Goal: Check status: Check status

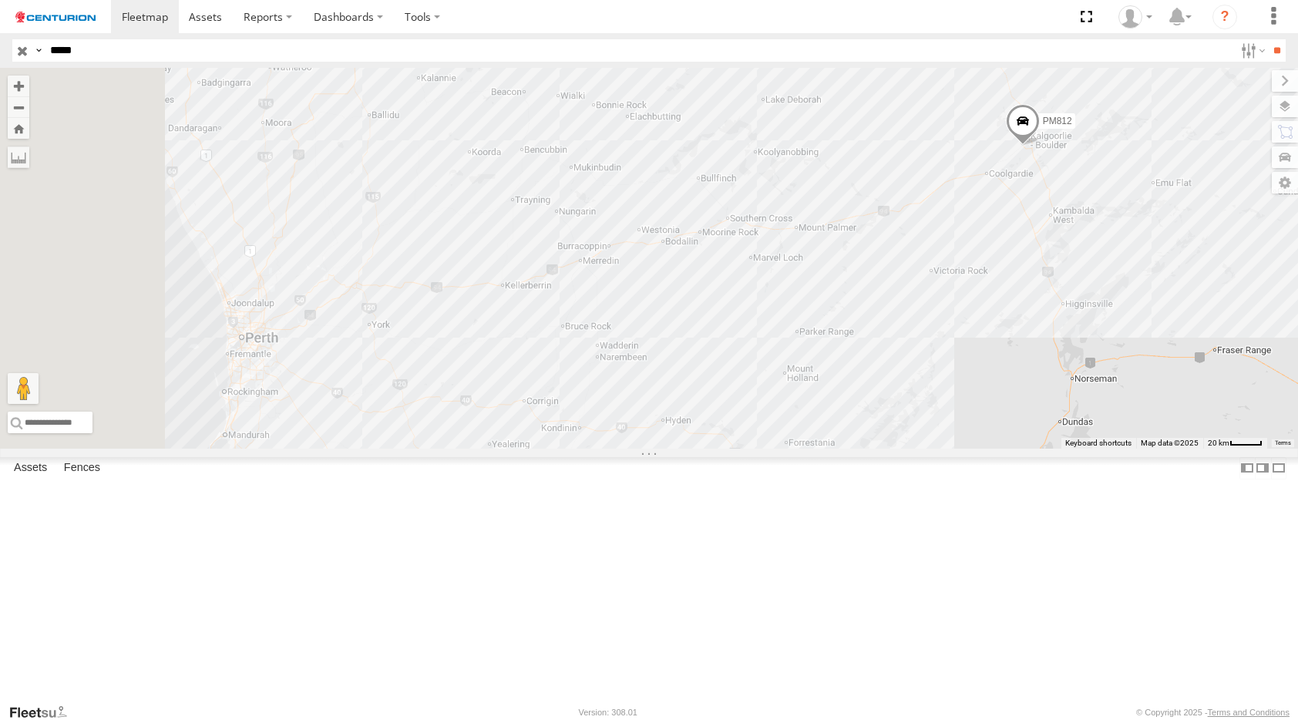
drag, startPoint x: 0, startPoint y: 0, endPoint x: 199, endPoint y: 104, distance: 224.4
click at [0, 0] on span at bounding box center [0, 0] width 0 height 0
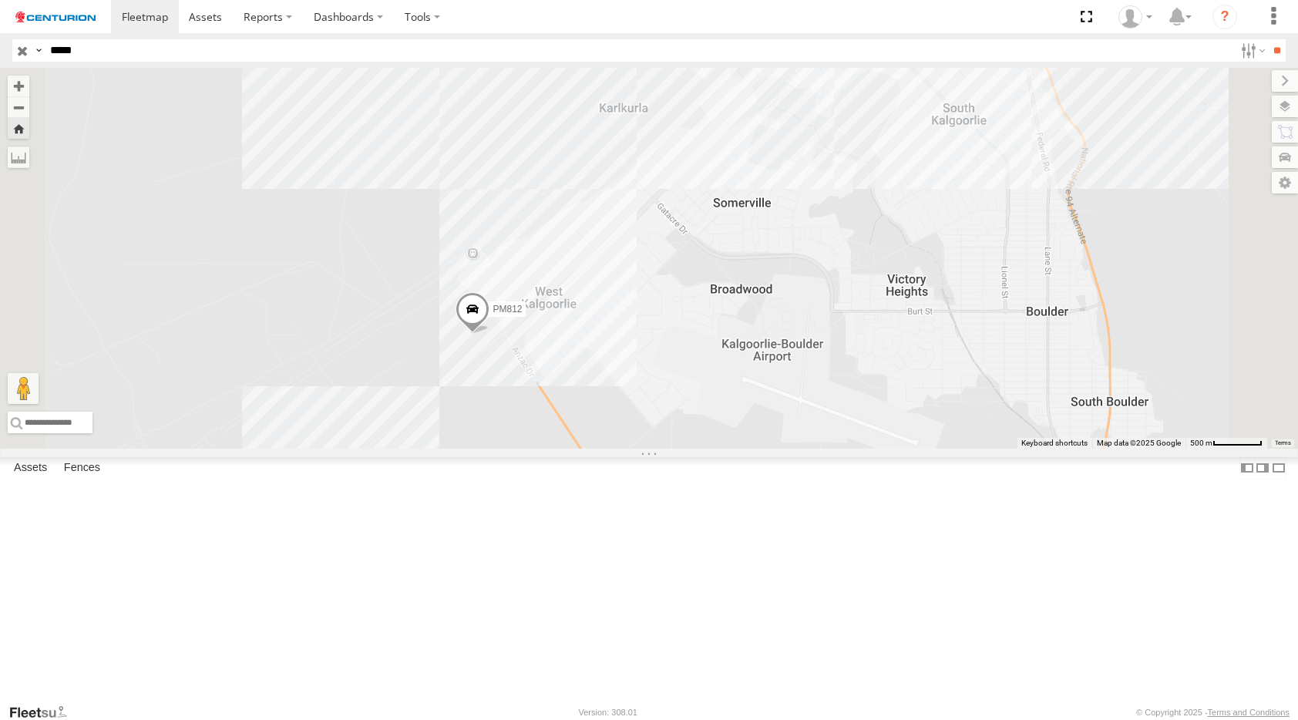
click at [0, 0] on span at bounding box center [0, 0] width 0 height 0
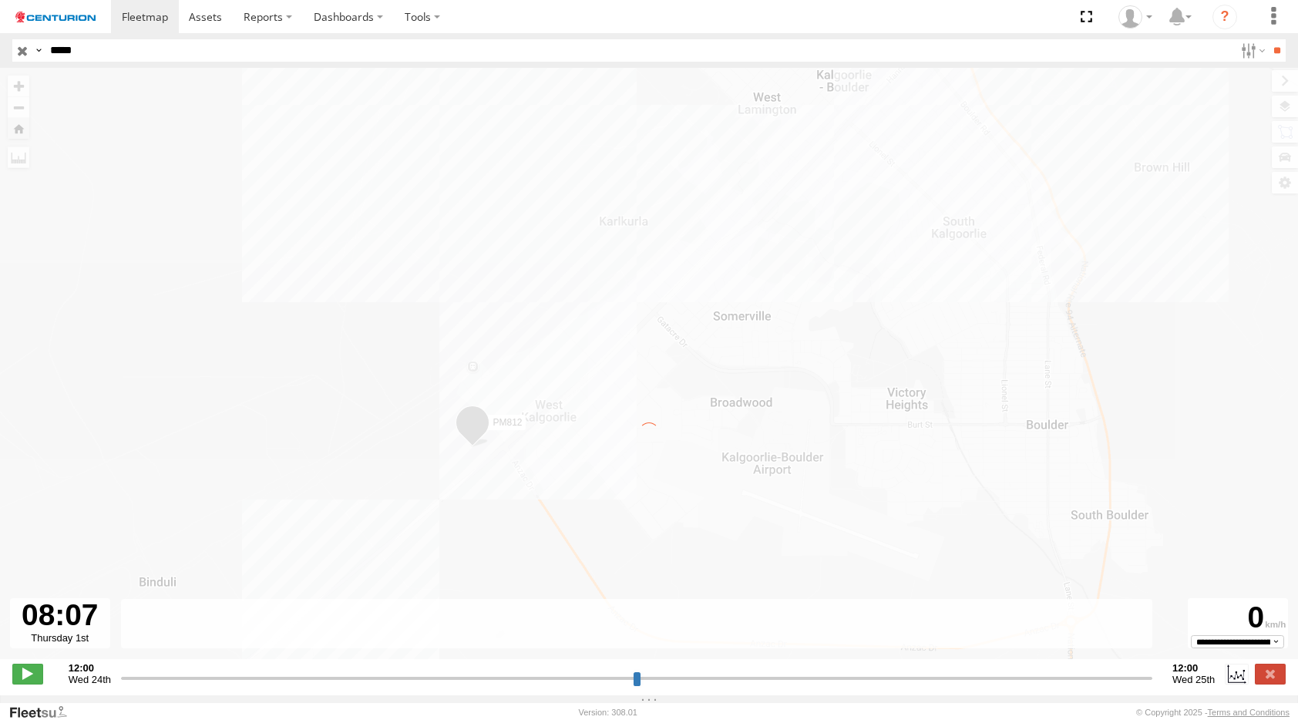
drag, startPoint x: 131, startPoint y: 687, endPoint x: 582, endPoint y: 684, distance: 450.8
click at [590, 684] on input "range" at bounding box center [636, 677] width 1031 height 15
drag, startPoint x: 587, startPoint y: 689, endPoint x: 975, endPoint y: 696, distance: 388.4
click at [932, 685] on input "range" at bounding box center [636, 677] width 1031 height 15
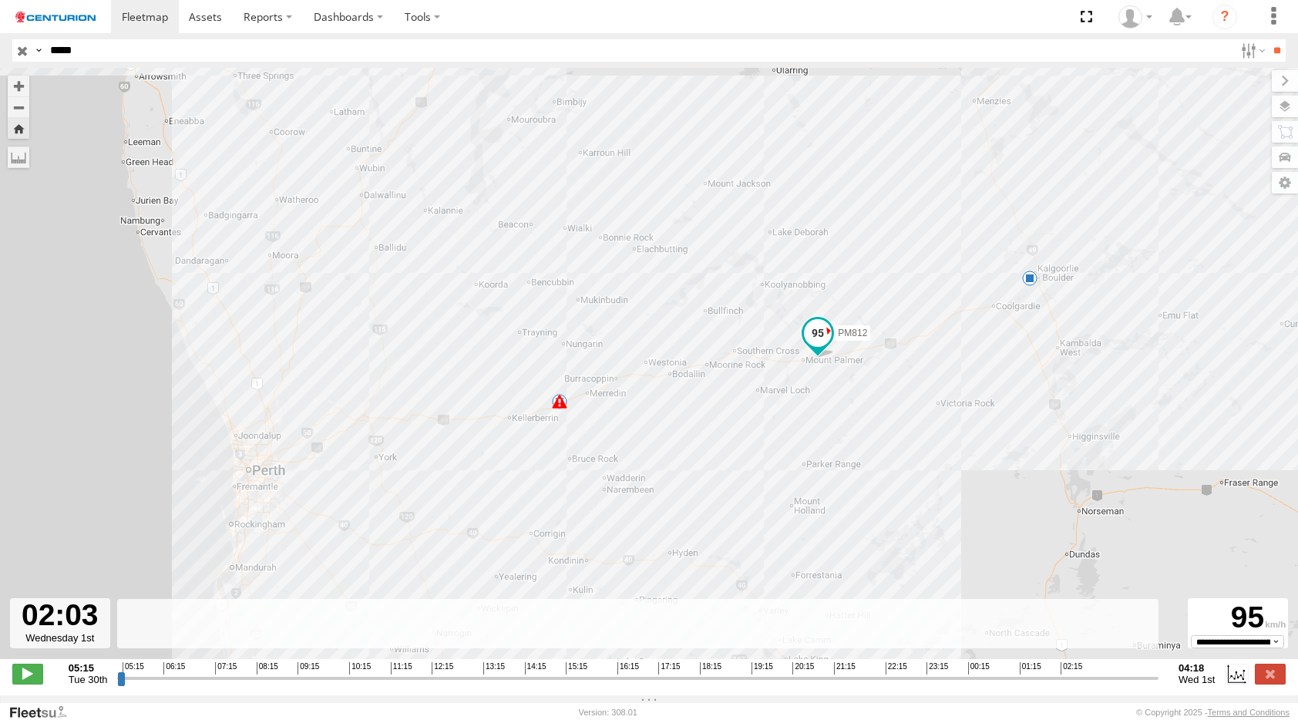
drag, startPoint x: 968, startPoint y: 681, endPoint x: 1053, endPoint y: 692, distance: 85.4
click at [1053, 685] on input "range" at bounding box center [637, 677] width 1041 height 15
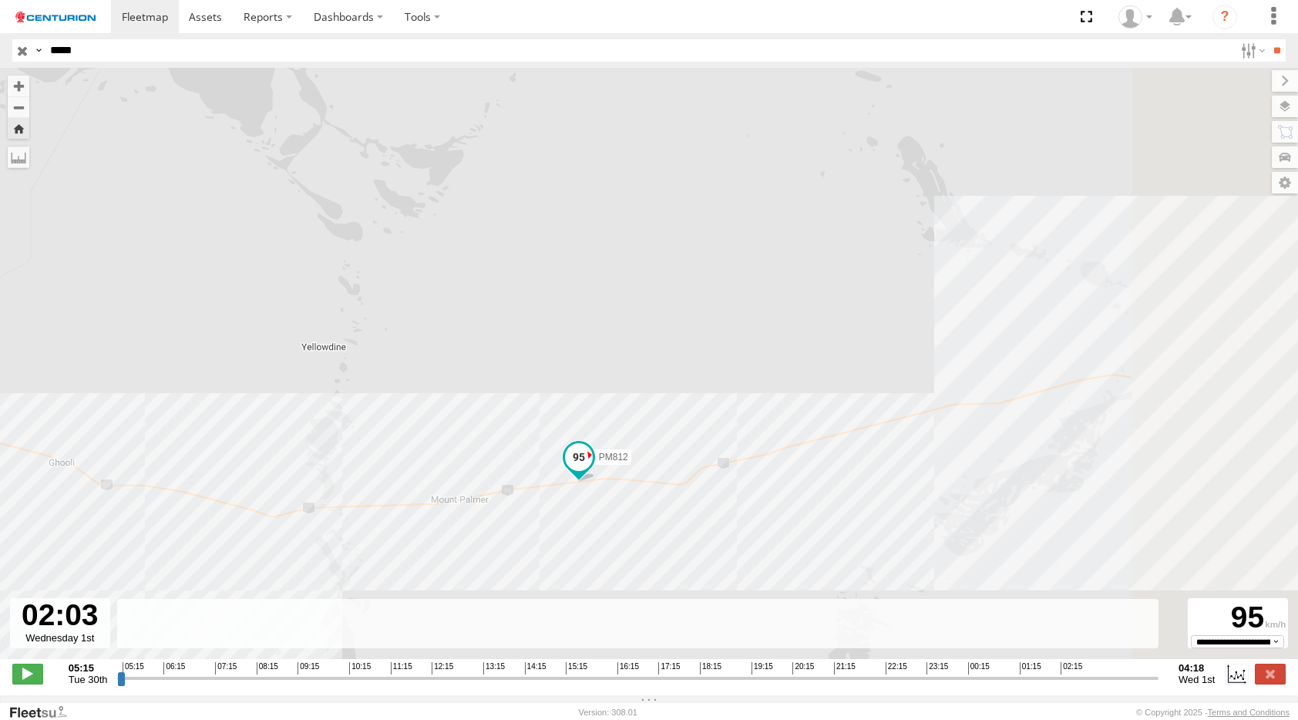
drag, startPoint x: 1022, startPoint y: 533, endPoint x: 713, endPoint y: 536, distance: 309.0
click at [713, 536] on div "PM812 23:17 Tue 23:33 Tue 04:17 Wed" at bounding box center [649, 371] width 1298 height 607
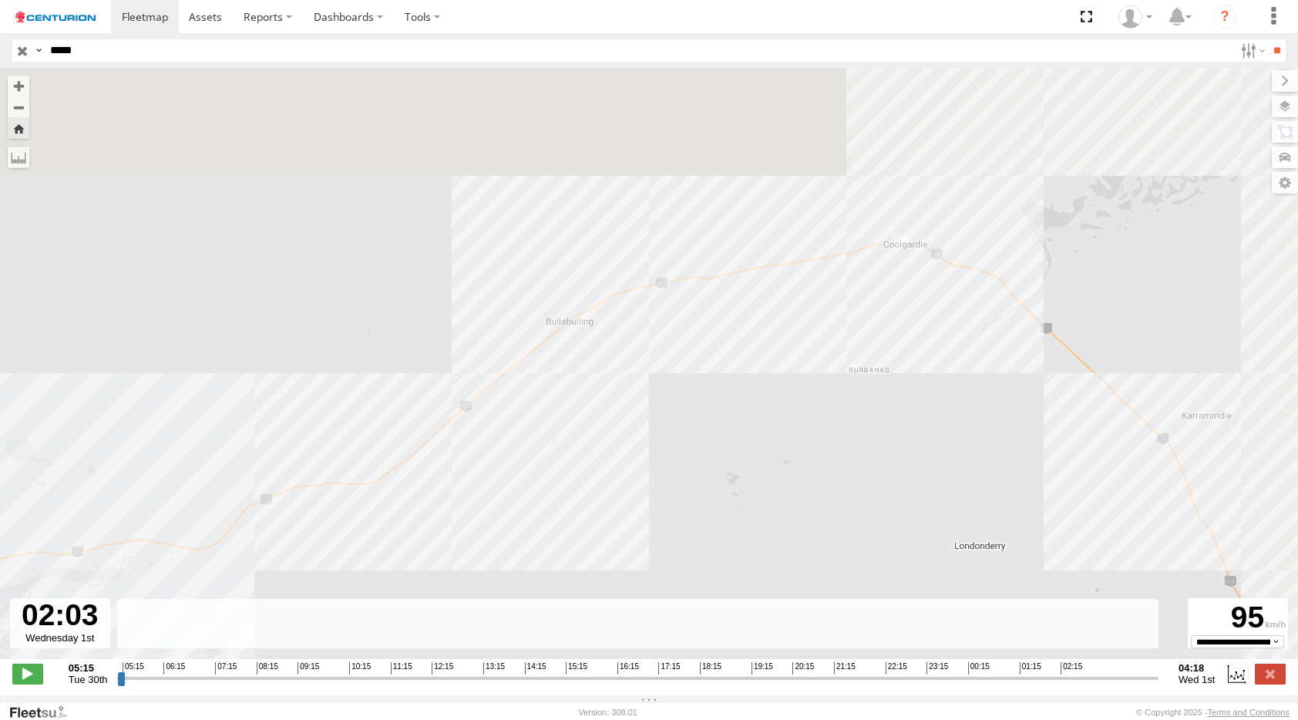
drag, startPoint x: 1036, startPoint y: 491, endPoint x: 196, endPoint y: 666, distance: 857.1
click at [196, 666] on div "PM812 23:17 Tue 23:33 Tue 04:17 Wed" at bounding box center [649, 371] width 1298 height 607
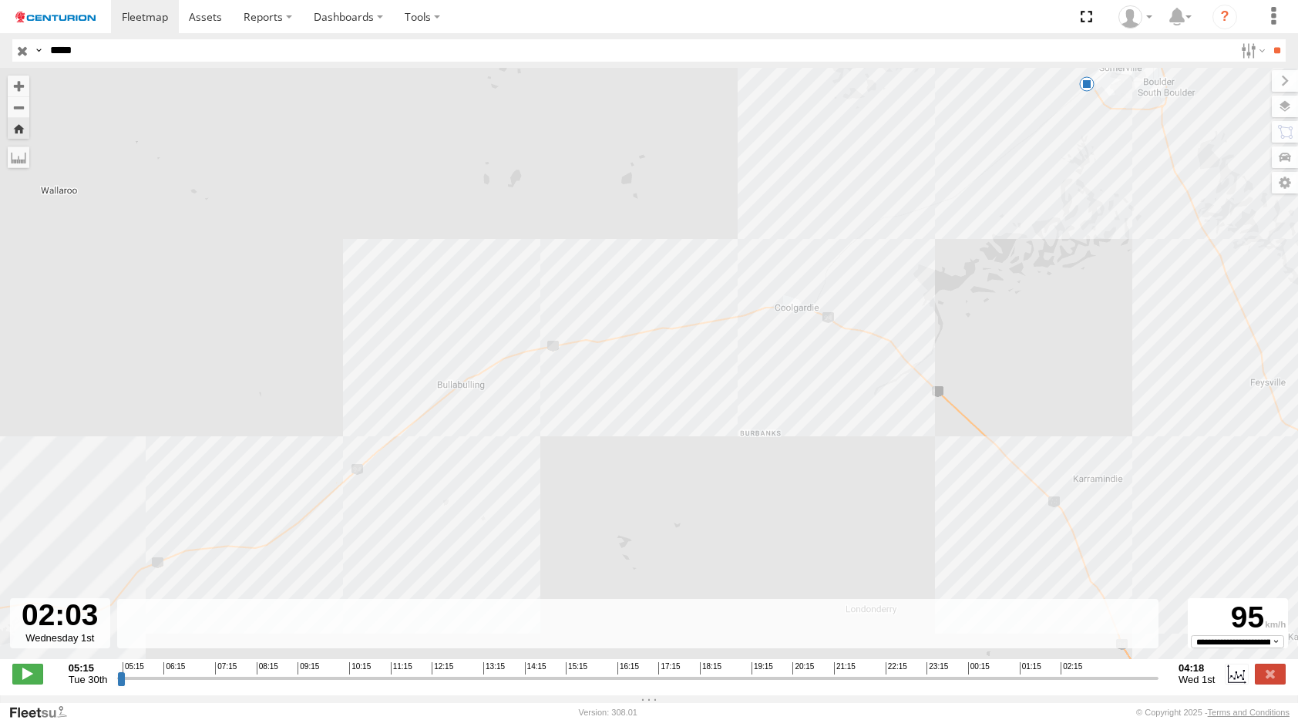
click at [945, 407] on div "PM812 23:17 Tue 23:33 Tue 04:17 Wed" at bounding box center [649, 371] width 1298 height 607
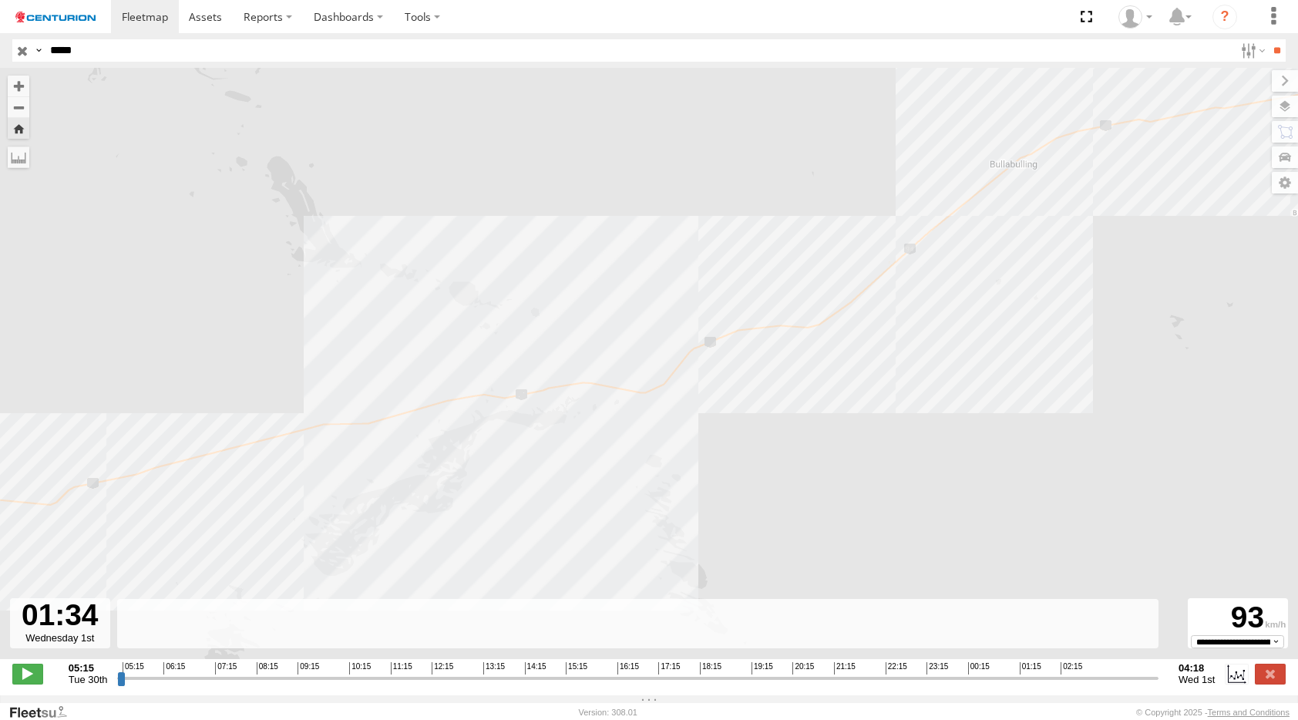
drag, startPoint x: 1058, startPoint y: 691, endPoint x: 987, endPoint y: 695, distance: 71.0
click at [987, 685] on input "range" at bounding box center [637, 677] width 1041 height 15
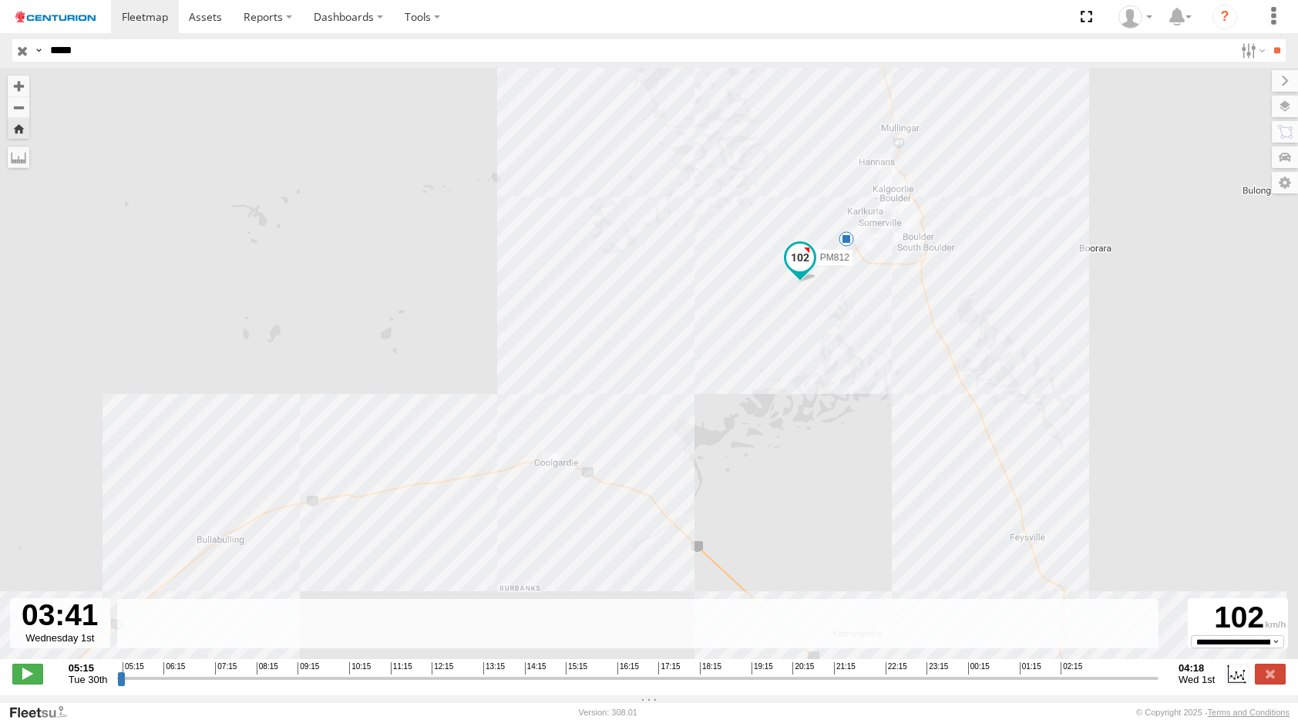
drag, startPoint x: 1001, startPoint y: 687, endPoint x: 1126, endPoint y: 685, distance: 124.8
click at [1126, 685] on input "range" at bounding box center [637, 677] width 1041 height 15
type input "**********"
click at [1128, 685] on input "range" at bounding box center [637, 677] width 1041 height 15
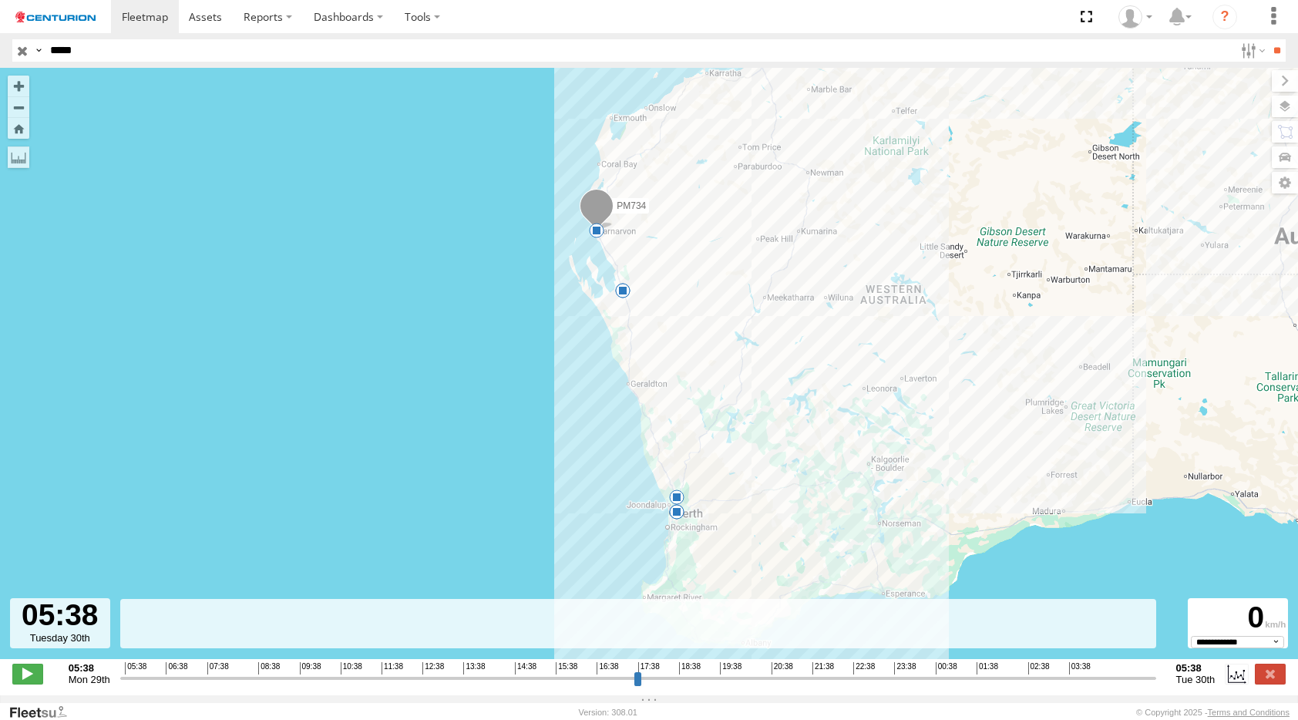
select select "**********"
click at [133, 21] on span at bounding box center [145, 16] width 46 height 15
